Goal: Task Accomplishment & Management: Use online tool/utility

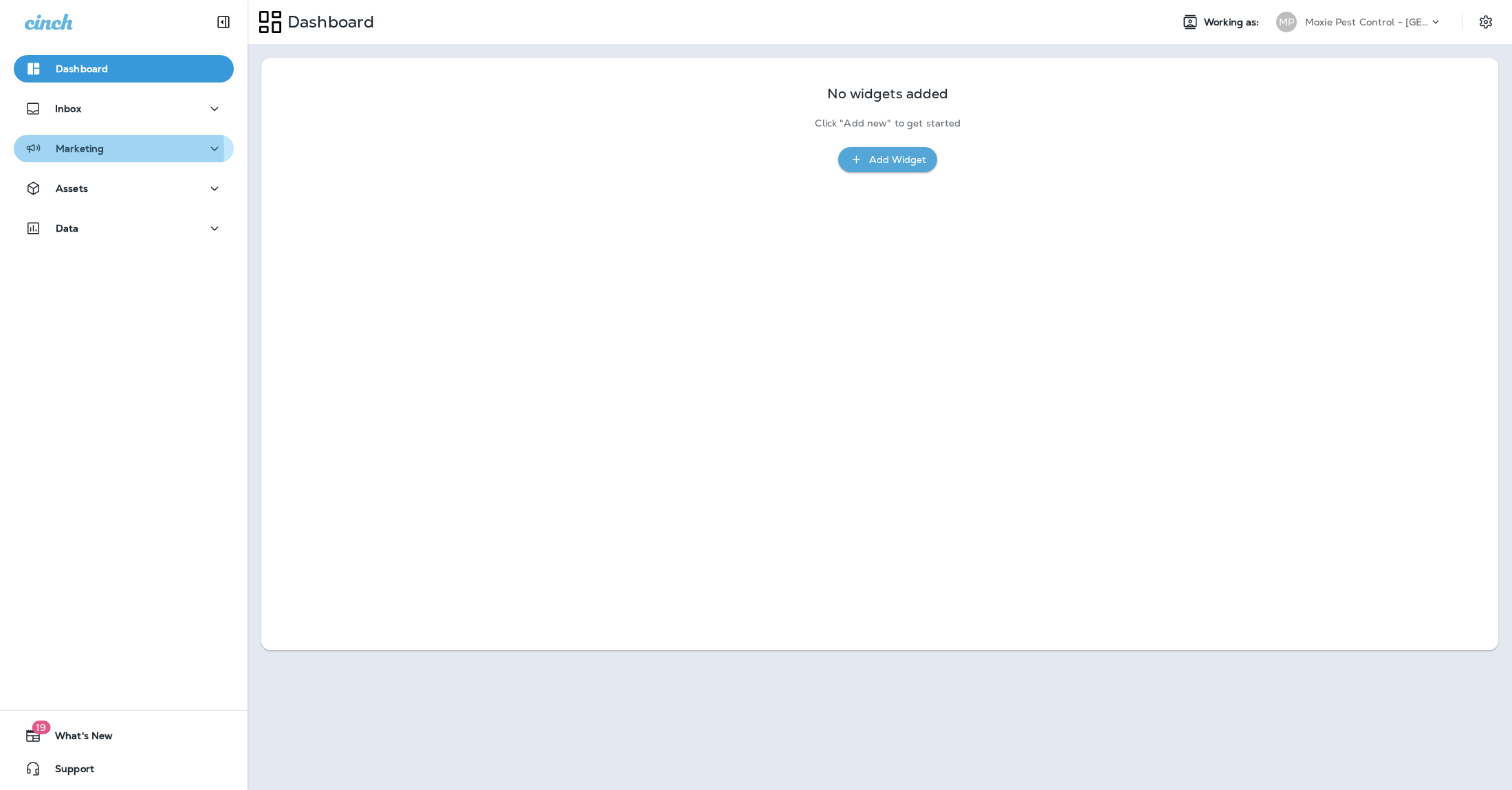
click at [102, 149] on p "Marketing" at bounding box center [79, 148] width 48 height 11
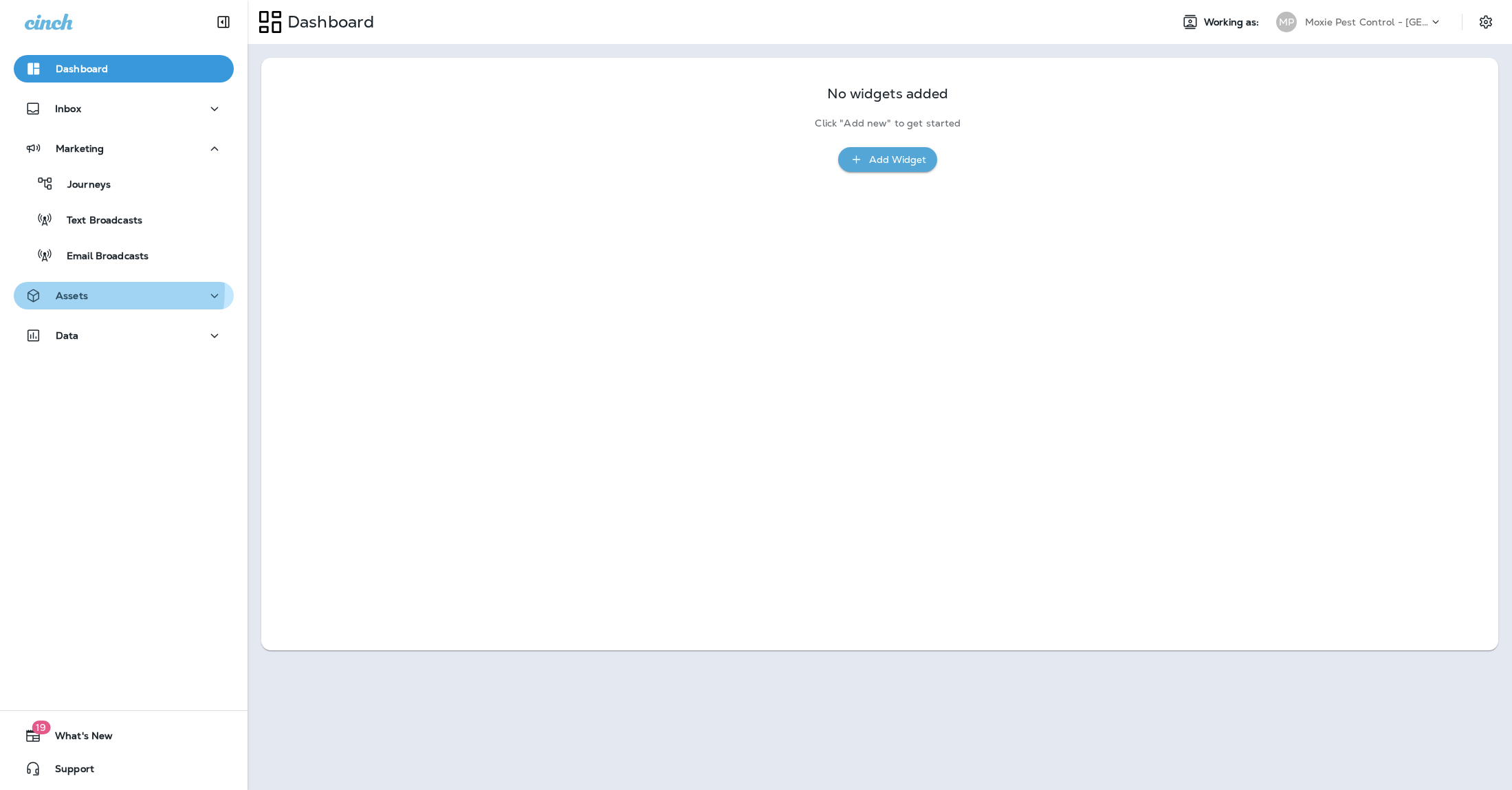
click at [76, 290] on p "Assets" at bounding box center [71, 296] width 32 height 11
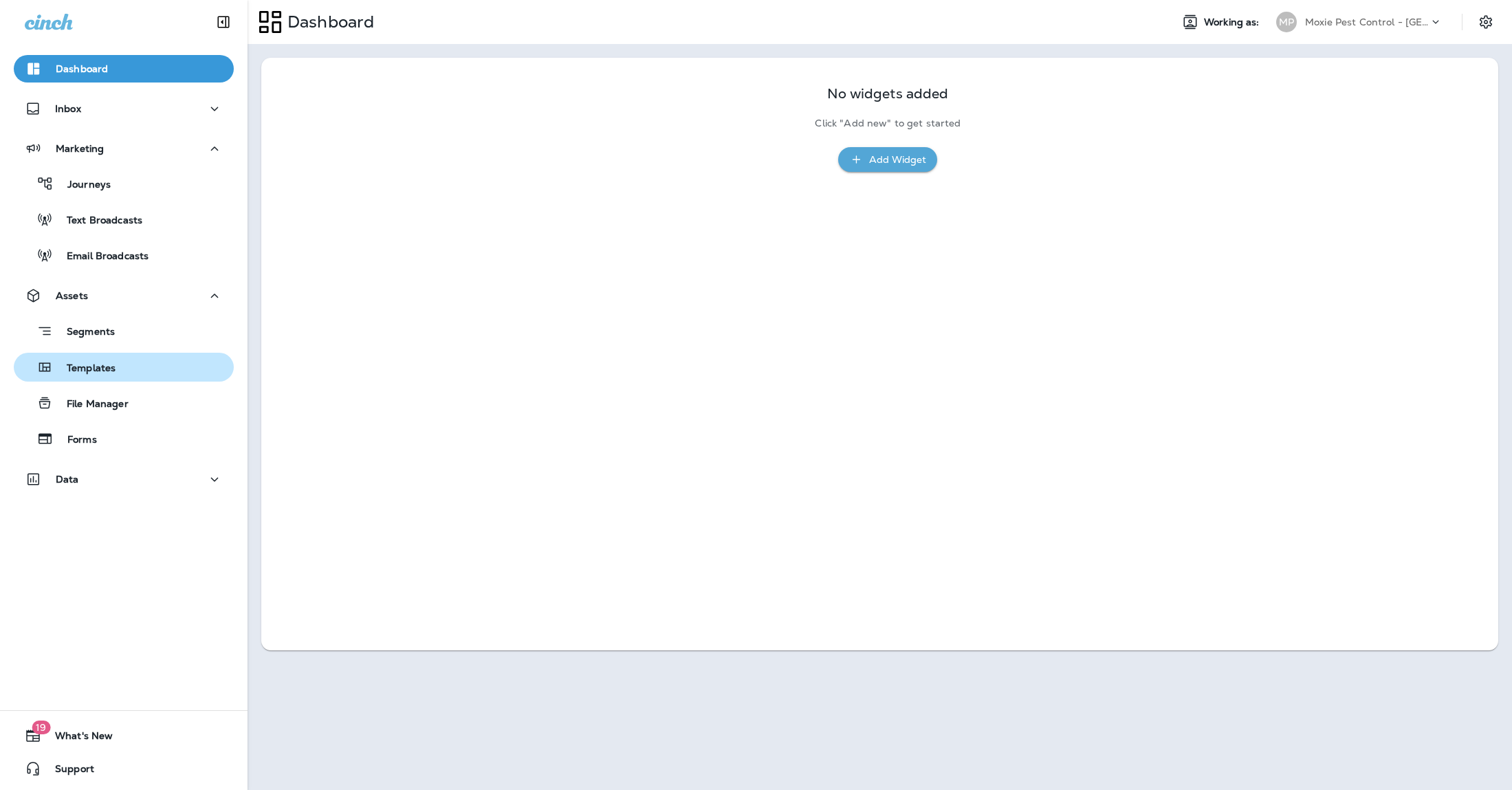
click at [90, 368] on p "Templates" at bounding box center [84, 368] width 63 height 13
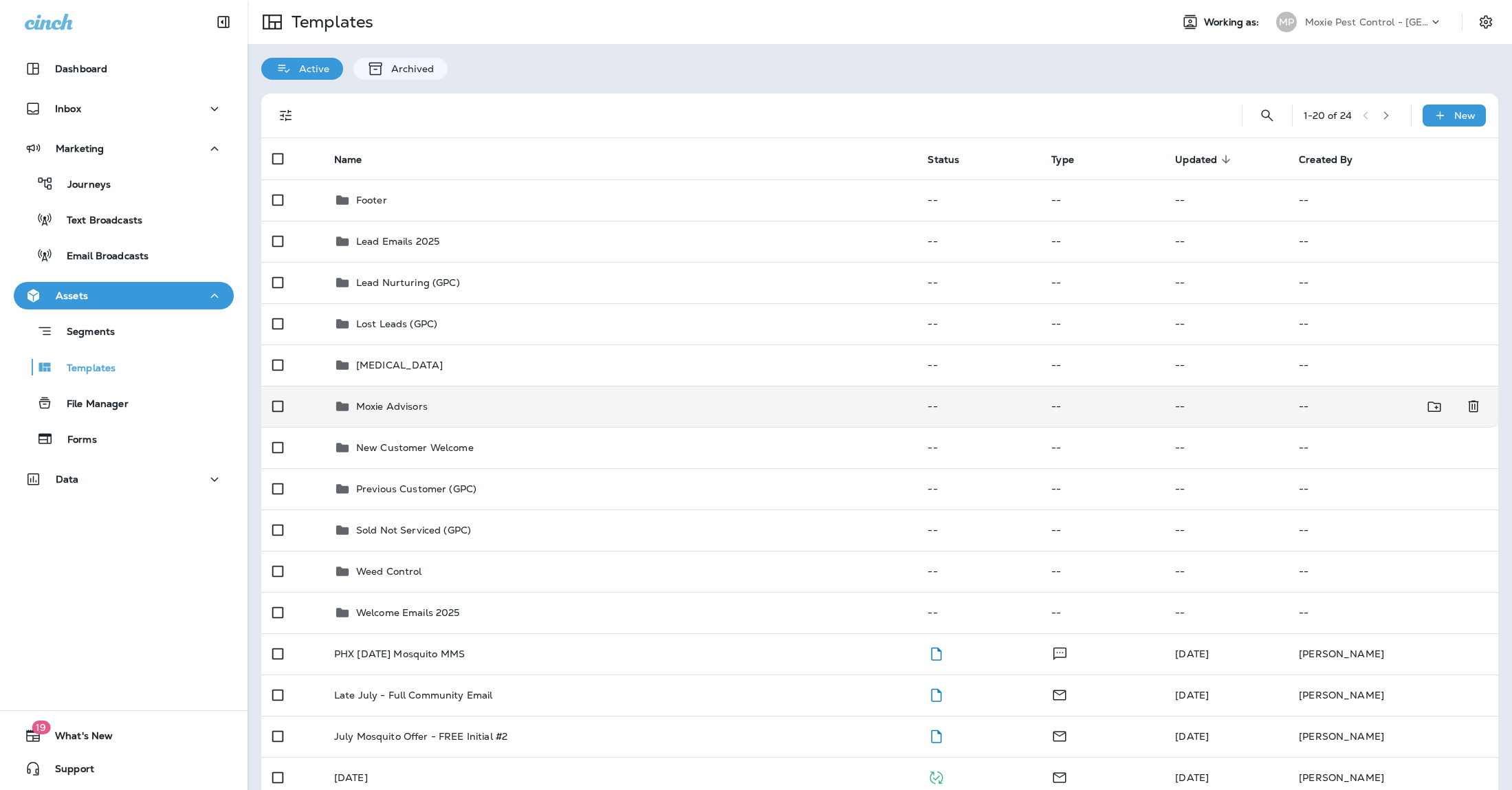
click at [380, 405] on p "Moxie Advisors" at bounding box center [392, 406] width 72 height 11
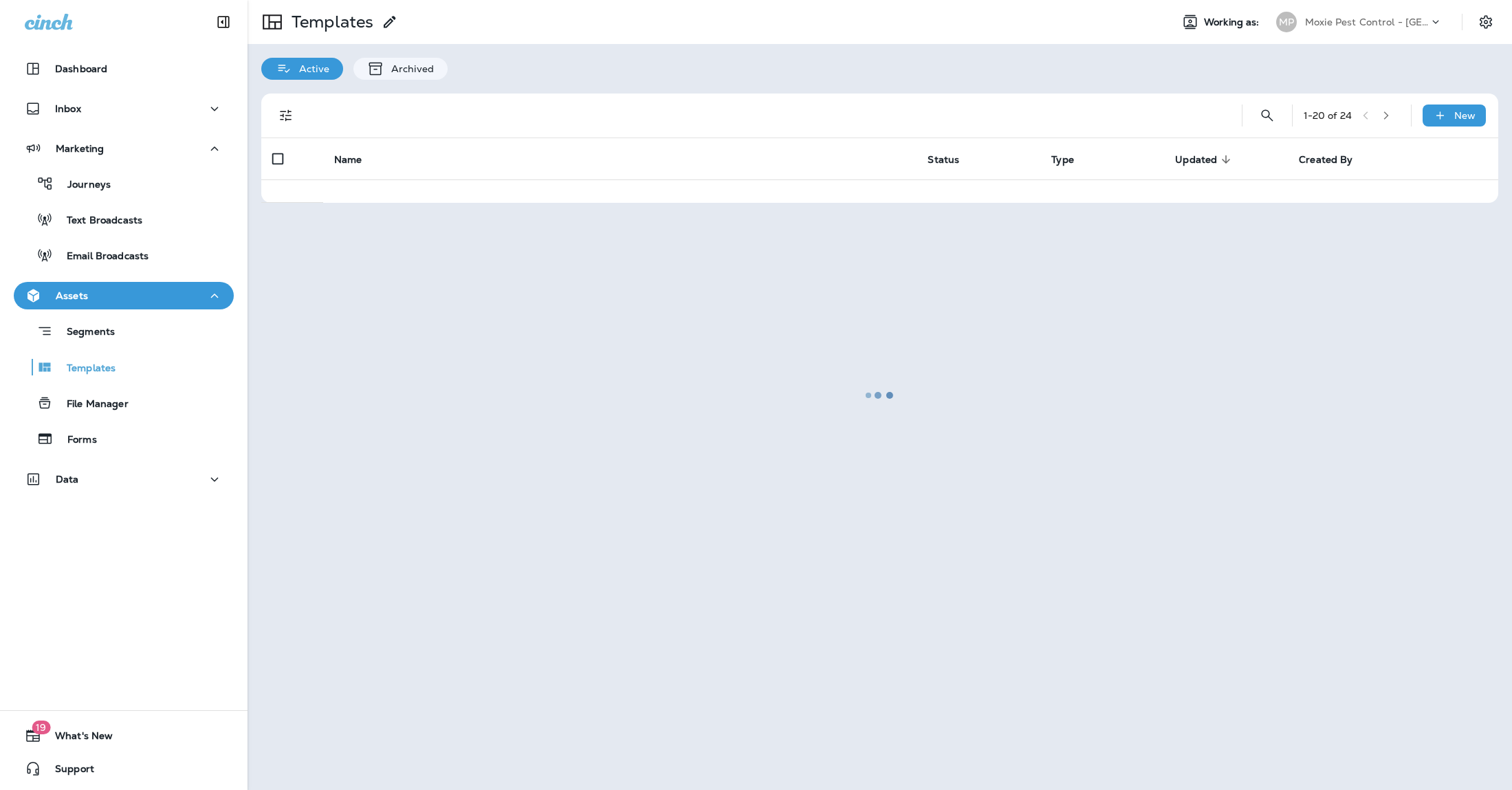
click at [380, 405] on div at bounding box center [879, 395] width 1261 height 788
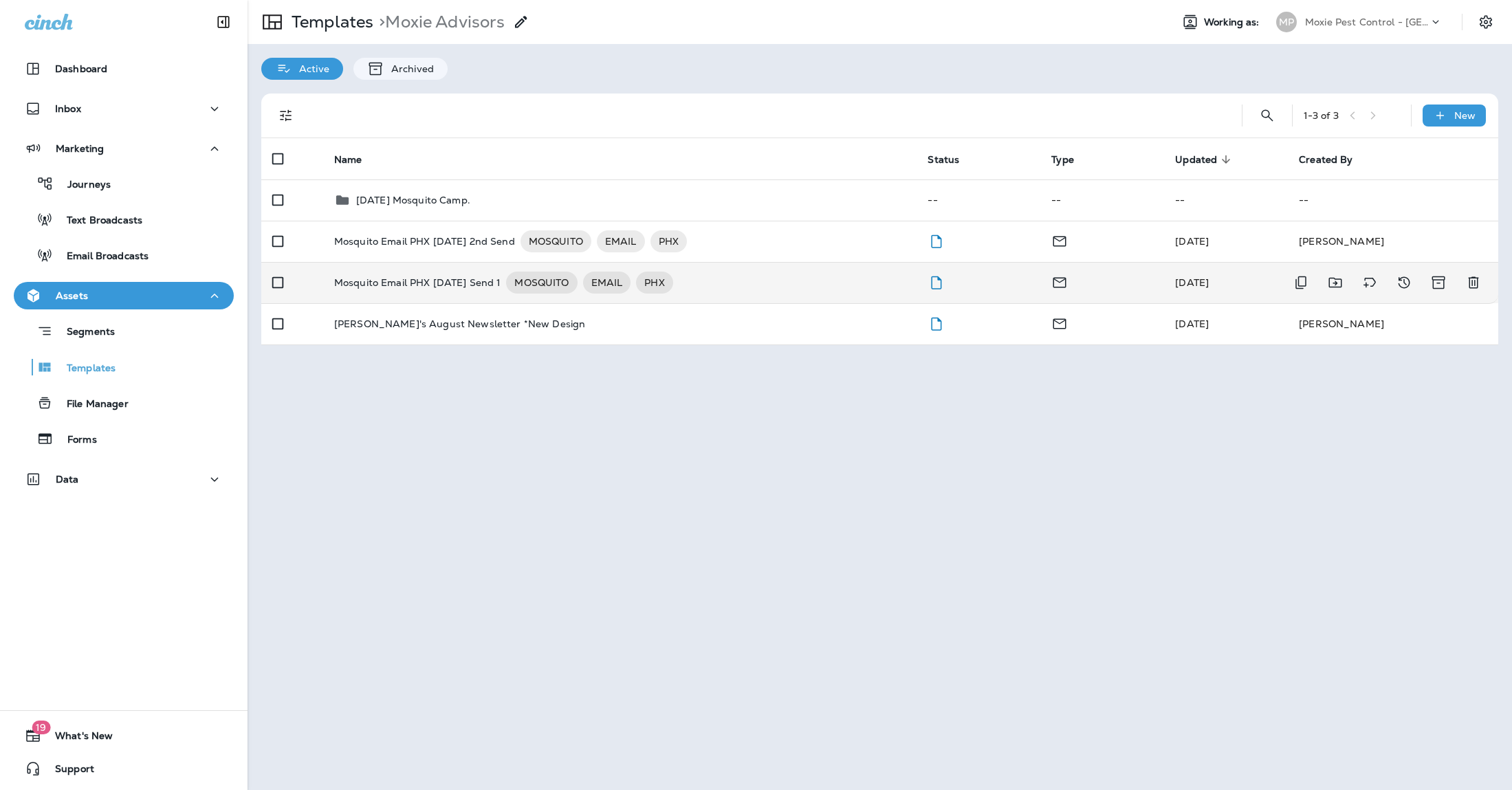
click at [781, 272] on div "Mosquito Email PHX [DATE] Send 1 MOSQUITO EMAIL PHX" at bounding box center [620, 282] width 572 height 22
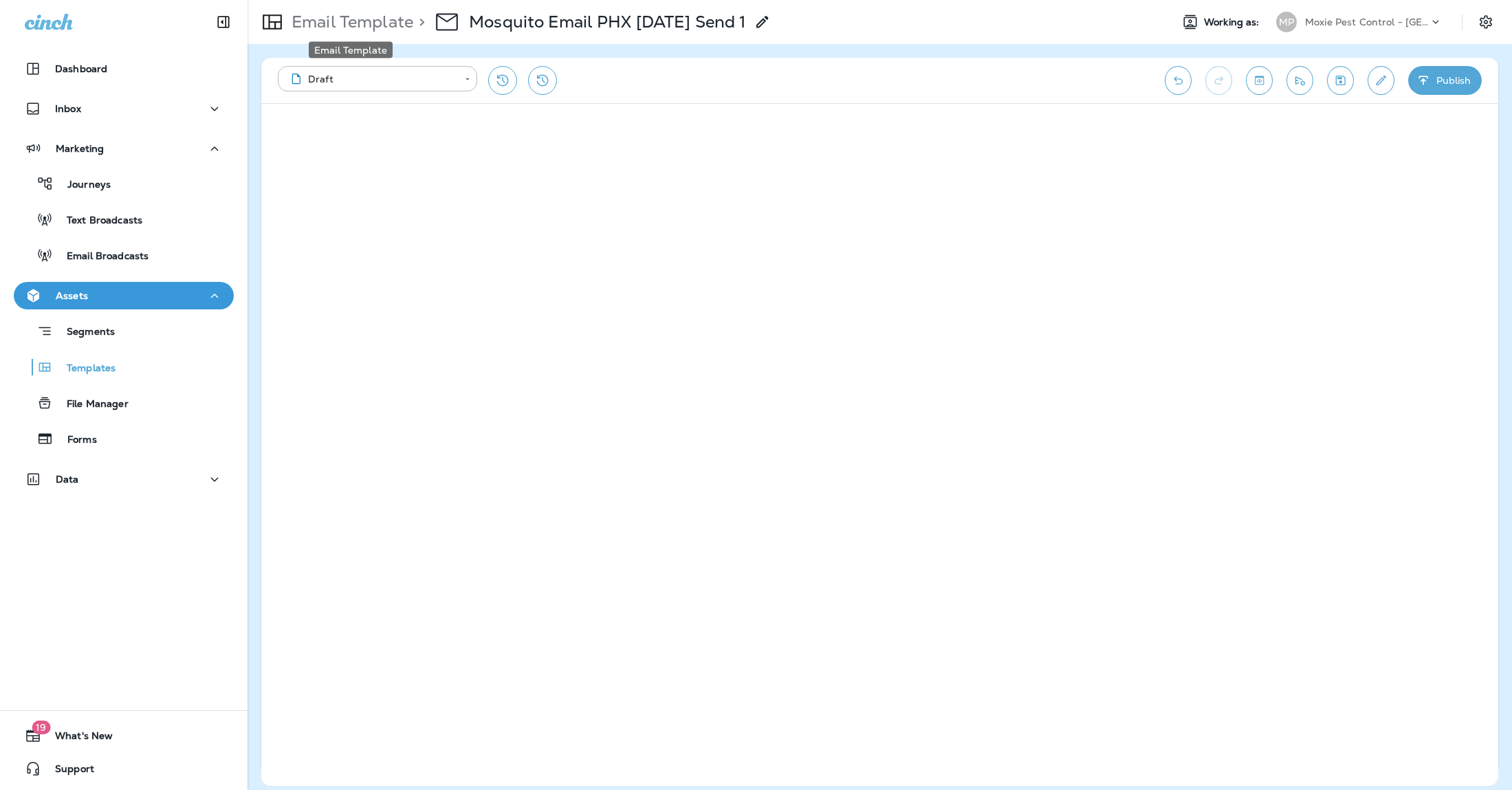
click at [375, 22] on p "Email Template" at bounding box center [349, 22] width 127 height 21
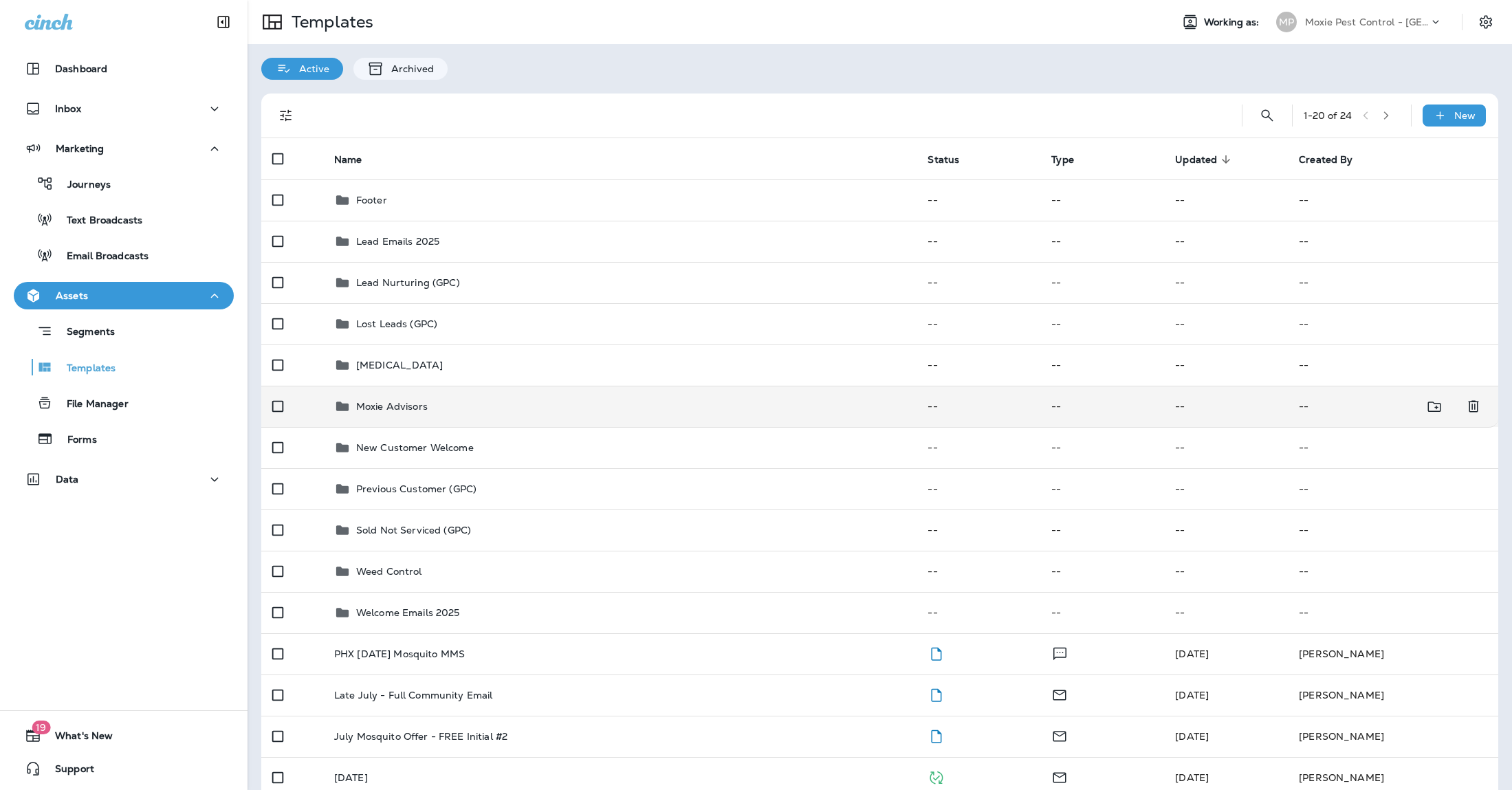
click at [381, 398] on div "Moxie Advisors" at bounding box center [392, 406] width 72 height 16
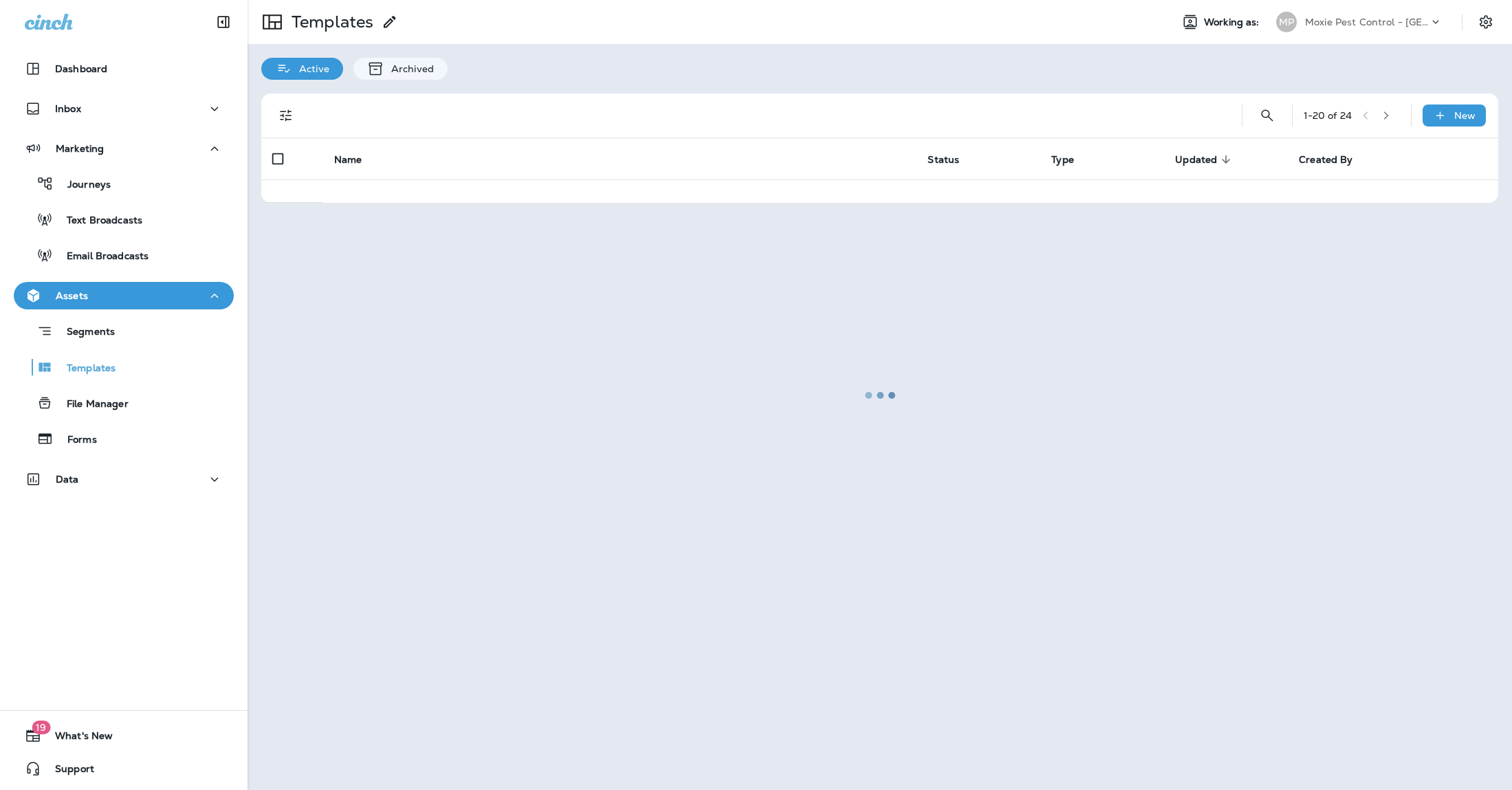
click at [381, 397] on div at bounding box center [879, 395] width 1261 height 788
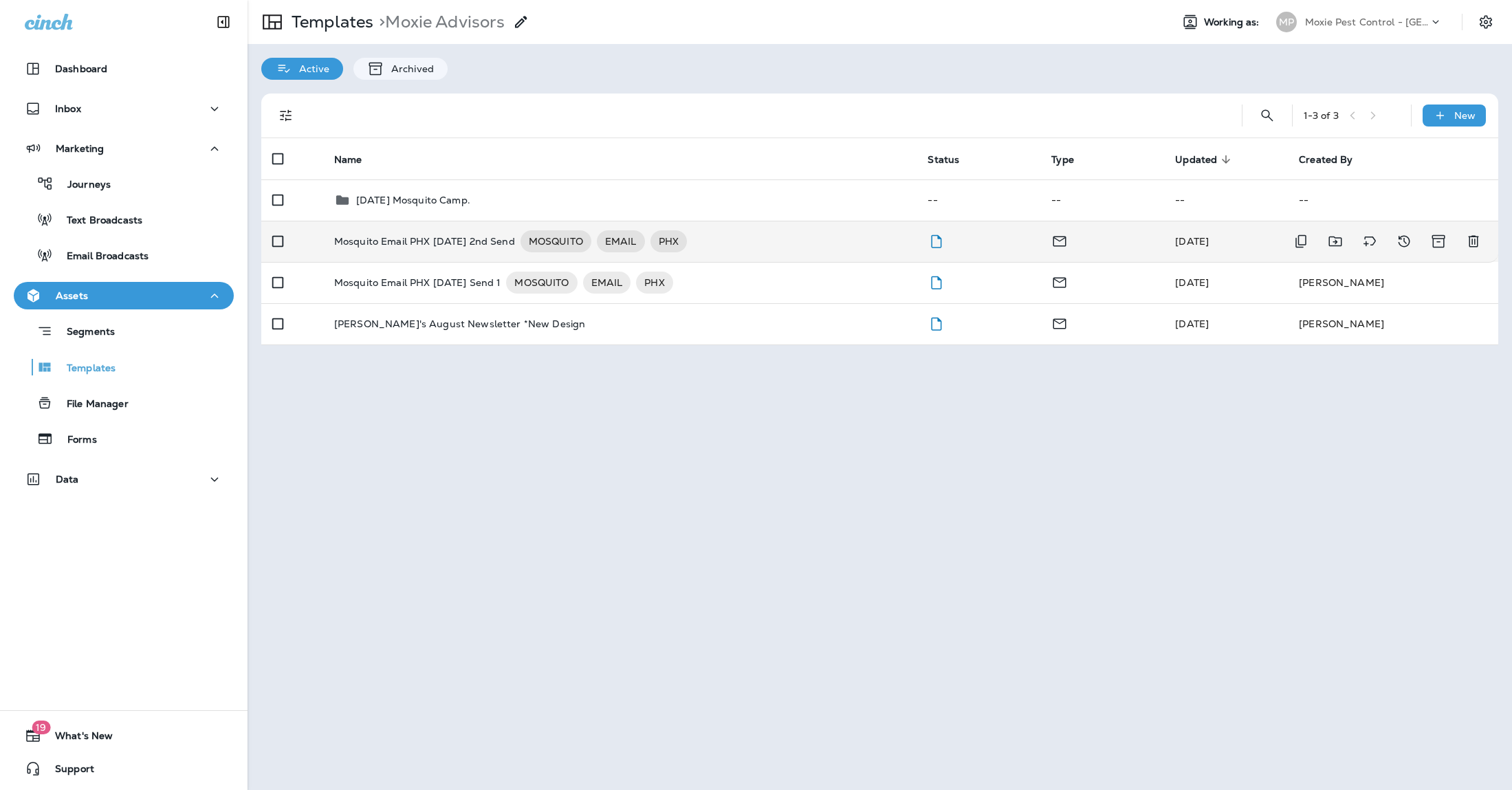
click at [420, 237] on p "Mosquito Email PHX [DATE] 2nd Send" at bounding box center [425, 241] width 181 height 22
